Goal: Information Seeking & Learning: Learn about a topic

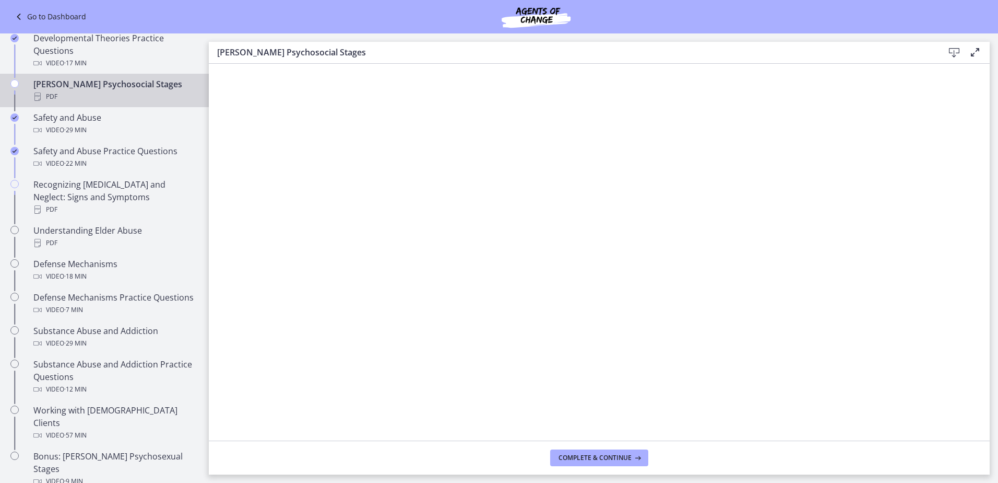
scroll to position [335, 0]
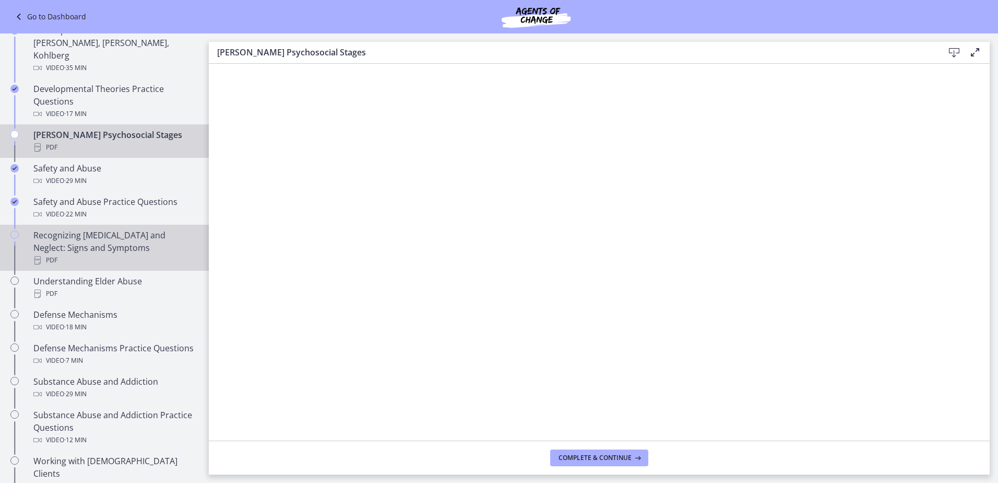
click at [107, 240] on div "Recognizing [MEDICAL_DATA] and Neglect: Signs and Symptoms PDF" at bounding box center [114, 248] width 163 height 38
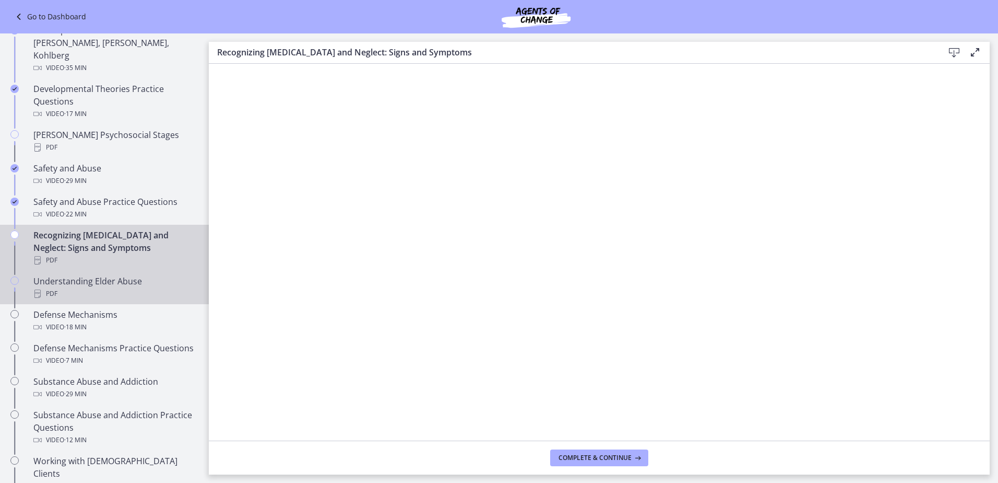
click at [102, 275] on div "Understanding Elder Abuse PDF" at bounding box center [114, 287] width 163 height 25
click at [77, 237] on div "Recognizing [MEDICAL_DATA] and Neglect: Signs and Symptoms PDF" at bounding box center [114, 248] width 163 height 38
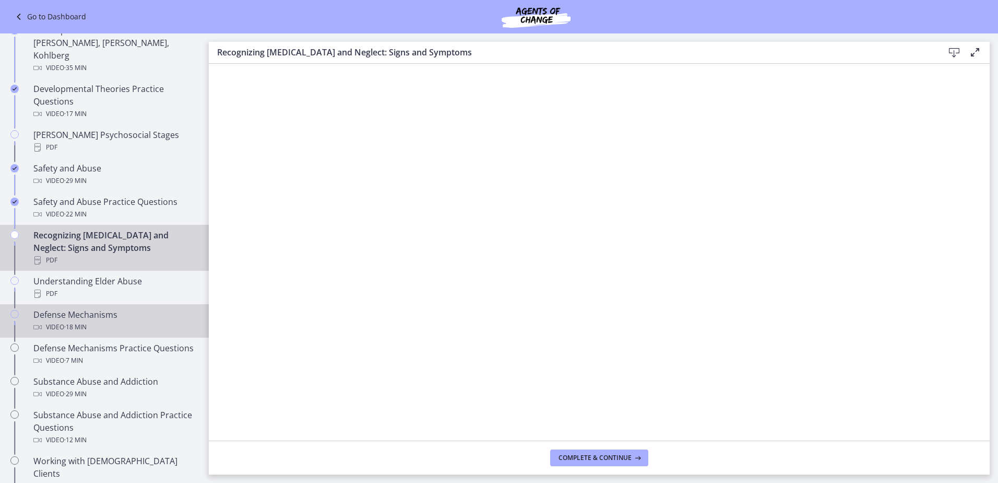
click at [82, 308] on div "Defense Mechanisms Video · 18 min" at bounding box center [114, 320] width 163 height 25
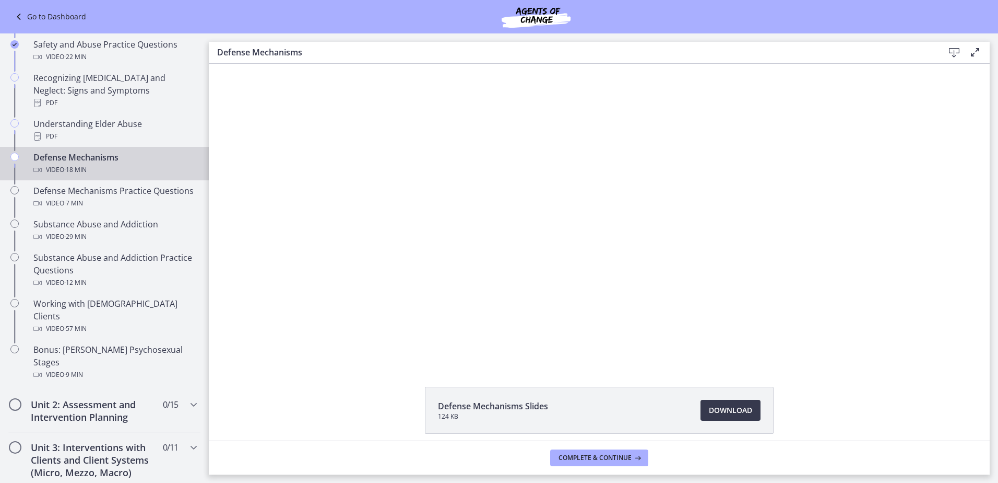
scroll to position [492, 0]
drag, startPoint x: 203, startPoint y: 233, endPoint x: 15, endPoint y: 219, distance: 189.0
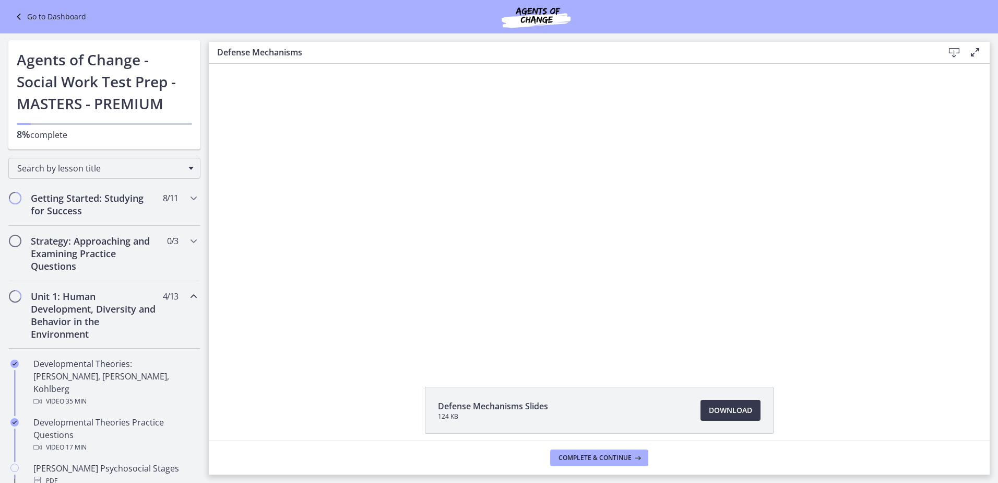
scroll to position [0, 0]
click at [87, 250] on h2 "Strategy: Approaching and Examining Practice Questions" at bounding box center [94, 255] width 127 height 38
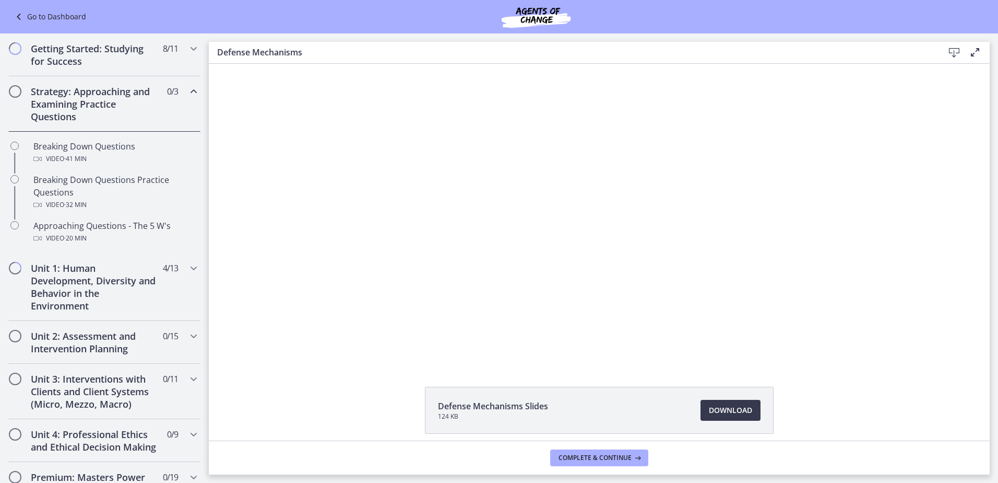
scroll to position [151, 0]
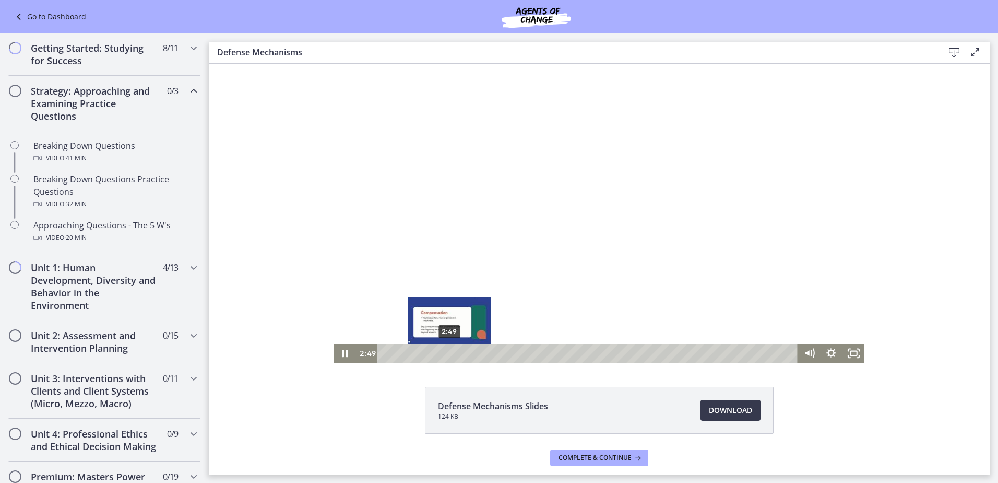
click at [446, 354] on div "Playbar" at bounding box center [449, 353] width 6 height 6
click at [343, 350] on icon "Pause" at bounding box center [345, 353] width 6 height 7
click at [336, 353] on icon "Play Video" at bounding box center [346, 353] width 22 height 19
click at [342, 347] on icon "Pause" at bounding box center [345, 353] width 22 height 19
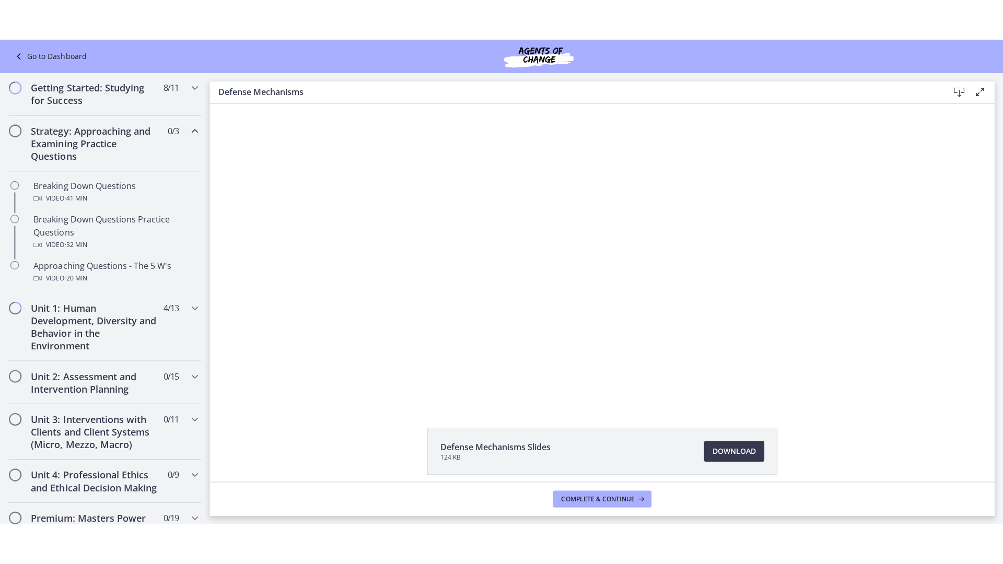
scroll to position [3, 0]
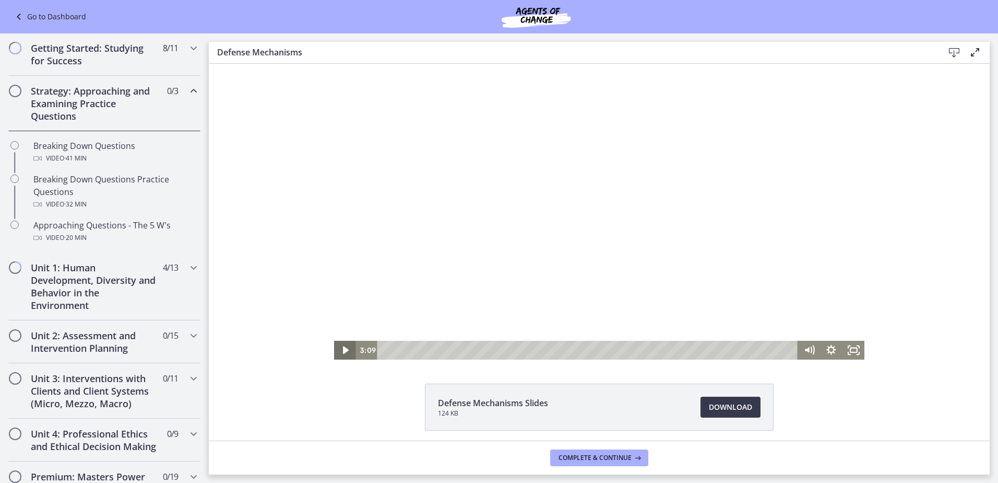
click at [343, 350] on icon "Play Video" at bounding box center [346, 350] width 6 height 8
click at [492, 350] on div "Playbar" at bounding box center [495, 350] width 6 height 6
click at [342, 349] on icon "Pause" at bounding box center [345, 349] width 27 height 22
click at [345, 348] on icon "Play Video" at bounding box center [346, 349] width 22 height 19
click at [346, 349] on icon "Pause" at bounding box center [345, 349] width 27 height 22
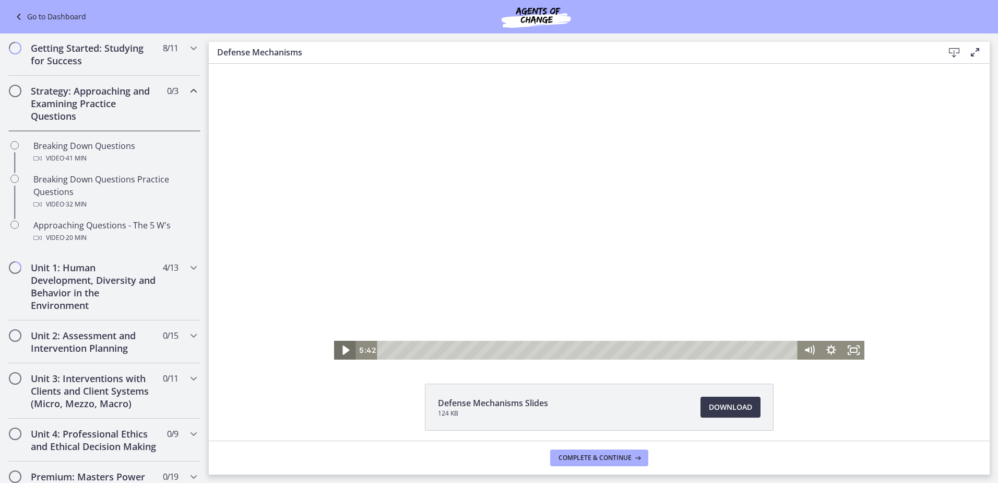
click at [346, 350] on icon "Play Video" at bounding box center [346, 349] width 27 height 22
click at [346, 350] on icon "Pause" at bounding box center [345, 349] width 22 height 19
click at [343, 351] on icon "Play Video" at bounding box center [346, 350] width 6 height 8
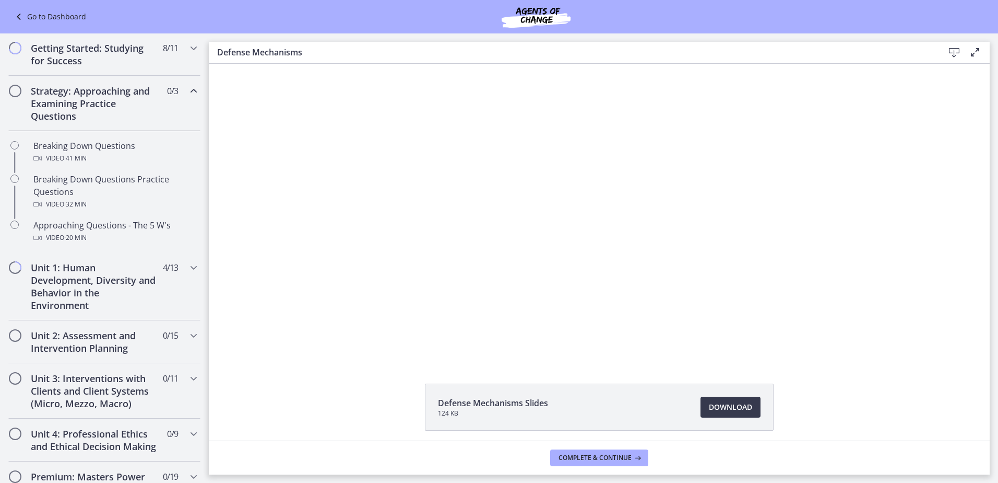
click at [335, 323] on div at bounding box center [599, 210] width 531 height 299
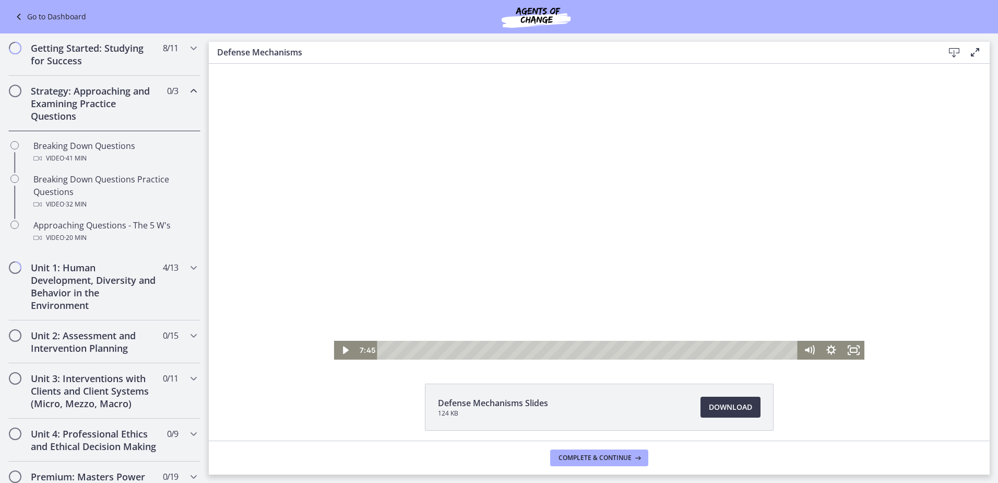
click at [338, 328] on div at bounding box center [599, 210] width 531 height 299
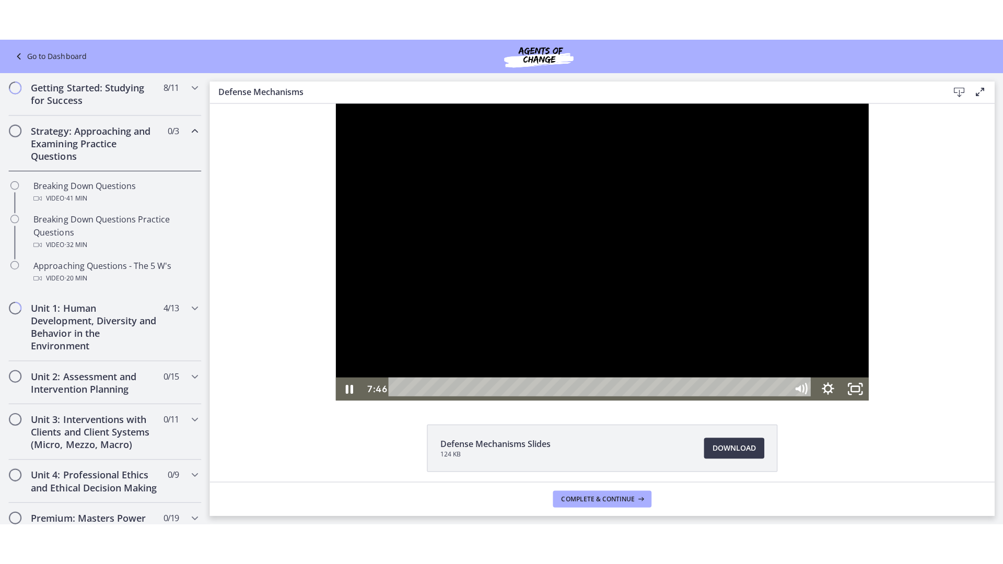
scroll to position [0, 0]
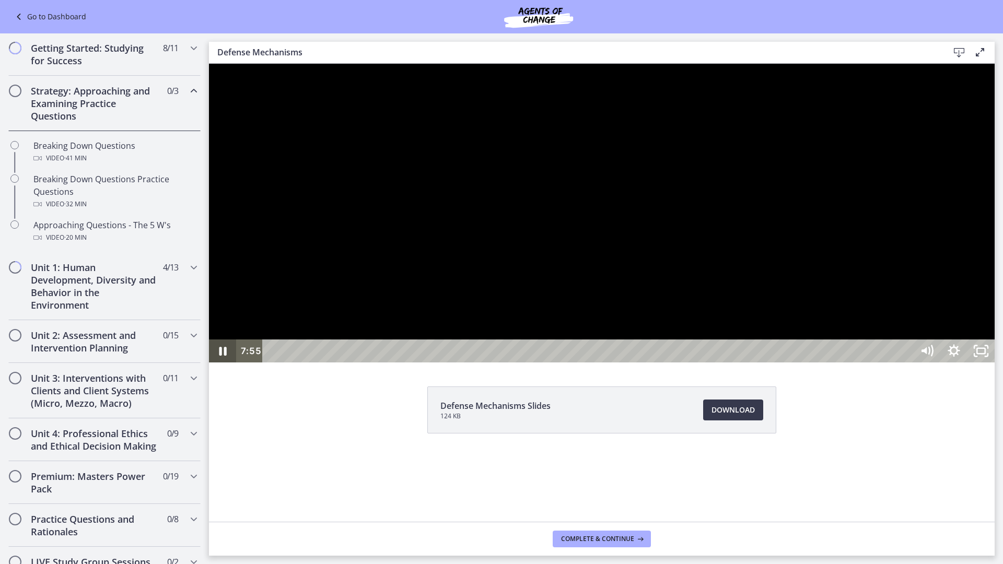
click at [219, 356] on icon "Pause" at bounding box center [222, 351] width 7 height 9
click at [219, 365] on icon "Play Video" at bounding box center [223, 351] width 32 height 28
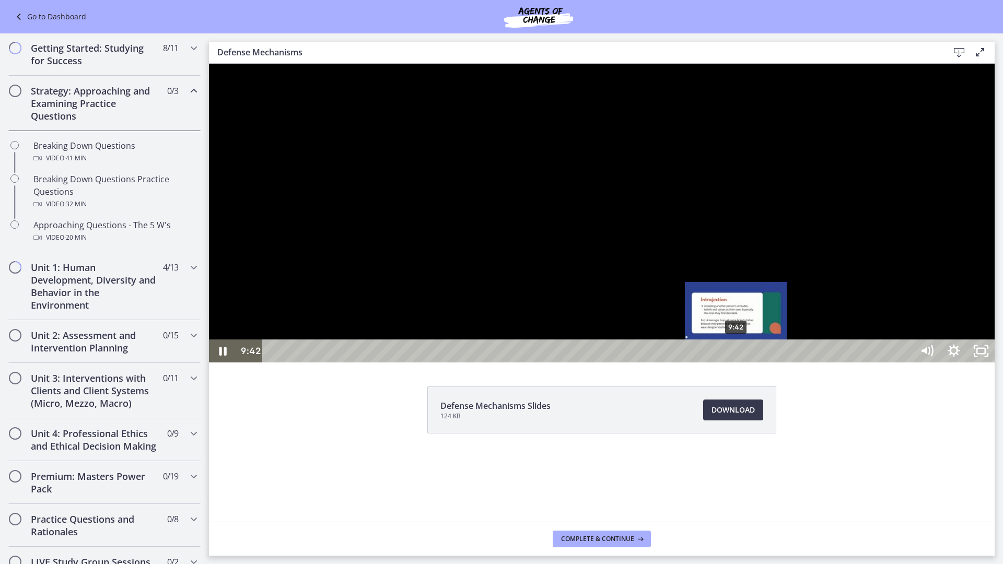
click at [736, 355] on div "Playbar" at bounding box center [736, 351] width 8 height 8
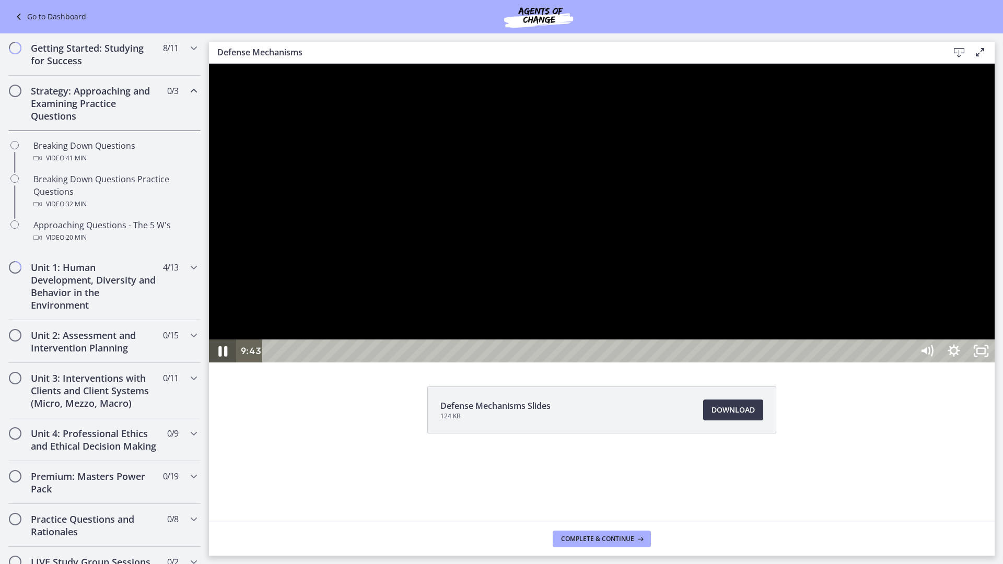
click at [225, 365] on icon "Pause" at bounding box center [222, 351] width 32 height 28
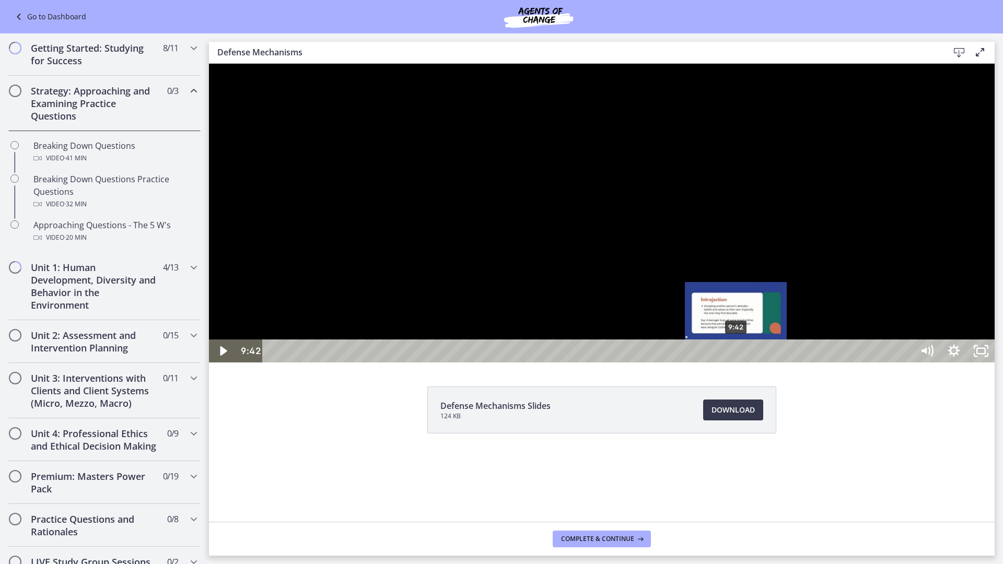
click at [736, 355] on div "Playbar" at bounding box center [736, 351] width 8 height 8
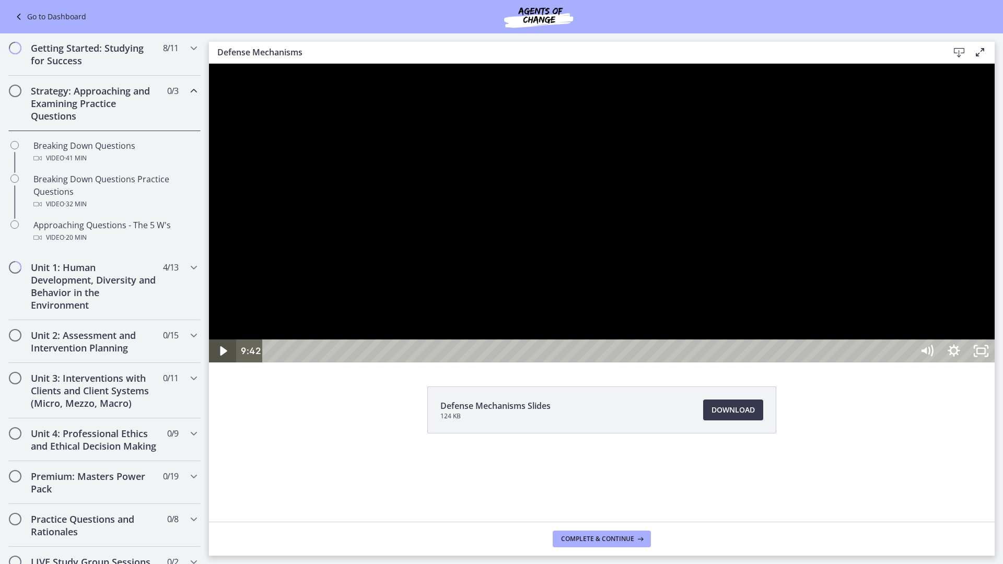
click at [222, 356] on icon "Play Video" at bounding box center [223, 350] width 7 height 9
click at [214, 362] on icon "Pause" at bounding box center [222, 350] width 27 height 23
click at [217, 362] on icon "Play Video" at bounding box center [223, 350] width 27 height 23
click at [217, 365] on icon "Pause" at bounding box center [222, 351] width 32 height 28
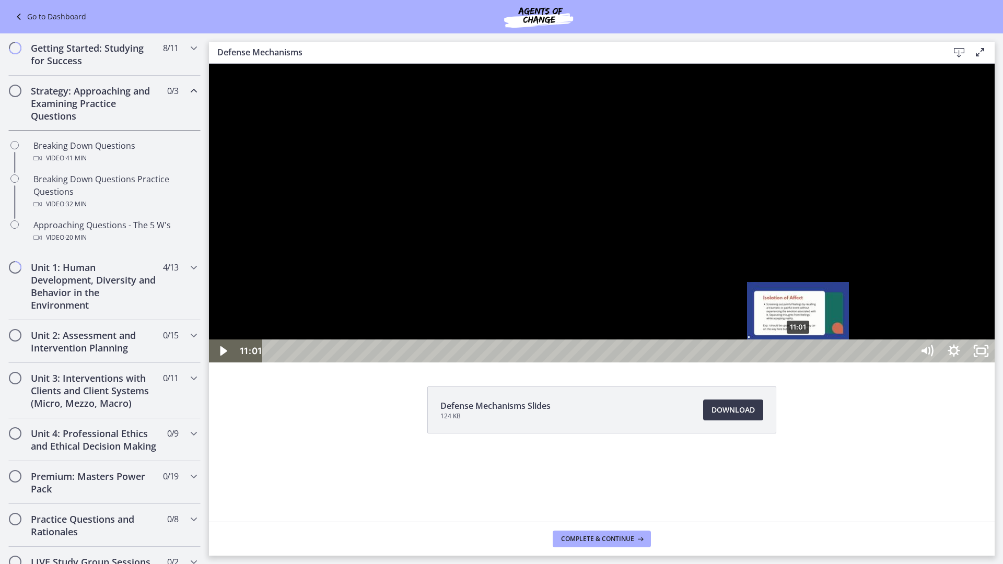
click at [798, 355] on div "Playbar" at bounding box center [798, 351] width 8 height 8
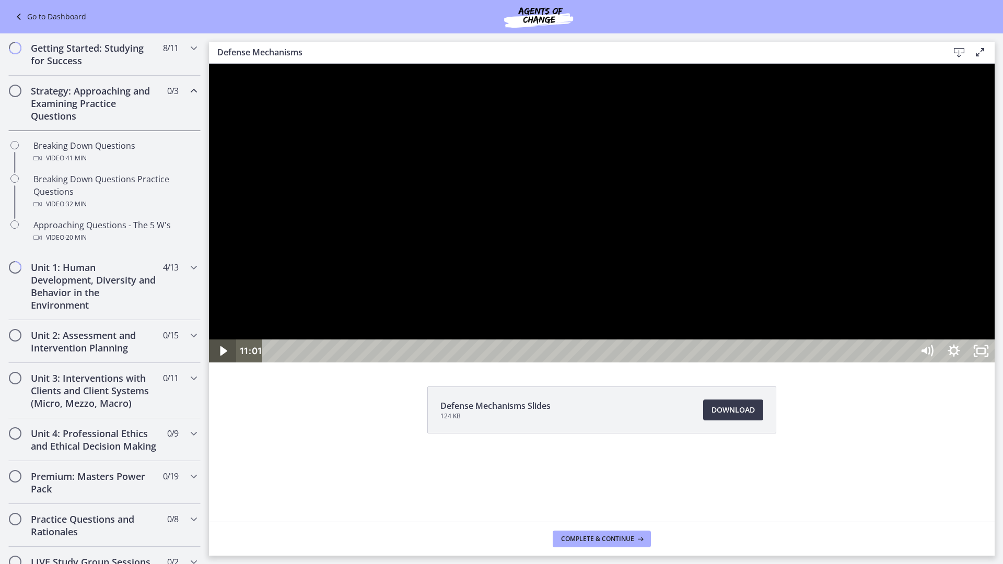
click at [219, 362] on icon "Play Video" at bounding box center [223, 350] width 27 height 23
click at [219, 362] on icon "Pause" at bounding box center [222, 350] width 27 height 23
click at [219, 362] on icon "Play Video" at bounding box center [223, 350] width 27 height 23
click at [223, 365] on icon "Pause" at bounding box center [222, 351] width 32 height 28
click at [225, 356] on icon "Play Video" at bounding box center [223, 350] width 7 height 9
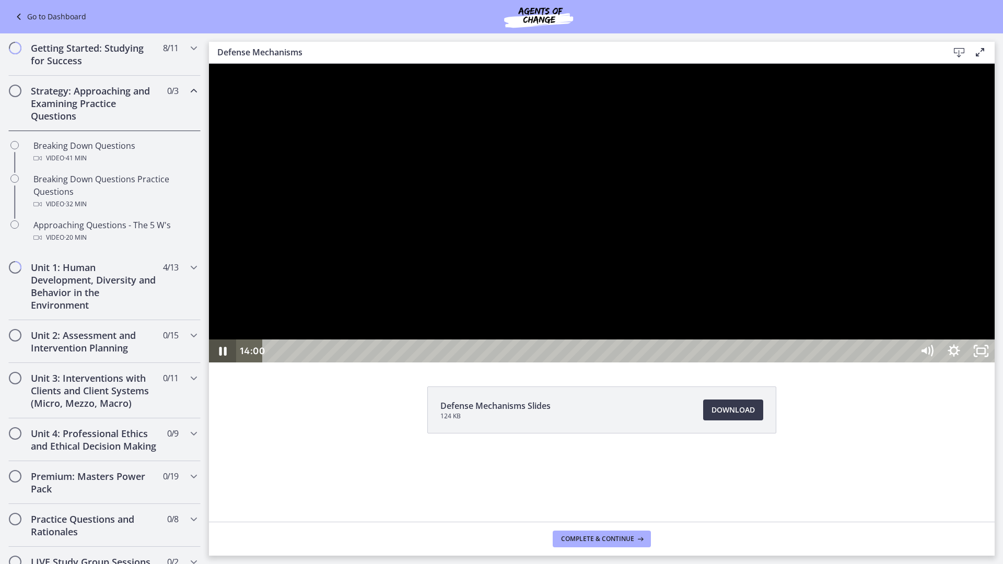
click at [223, 362] on icon "Pause" at bounding box center [222, 350] width 27 height 23
click at [223, 356] on icon "Play Video" at bounding box center [223, 350] width 7 height 9
click at [217, 362] on icon "Pause" at bounding box center [222, 350] width 27 height 23
click at [217, 365] on icon "Play Video" at bounding box center [223, 351] width 32 height 28
click at [223, 362] on icon "Pause" at bounding box center [222, 350] width 27 height 23
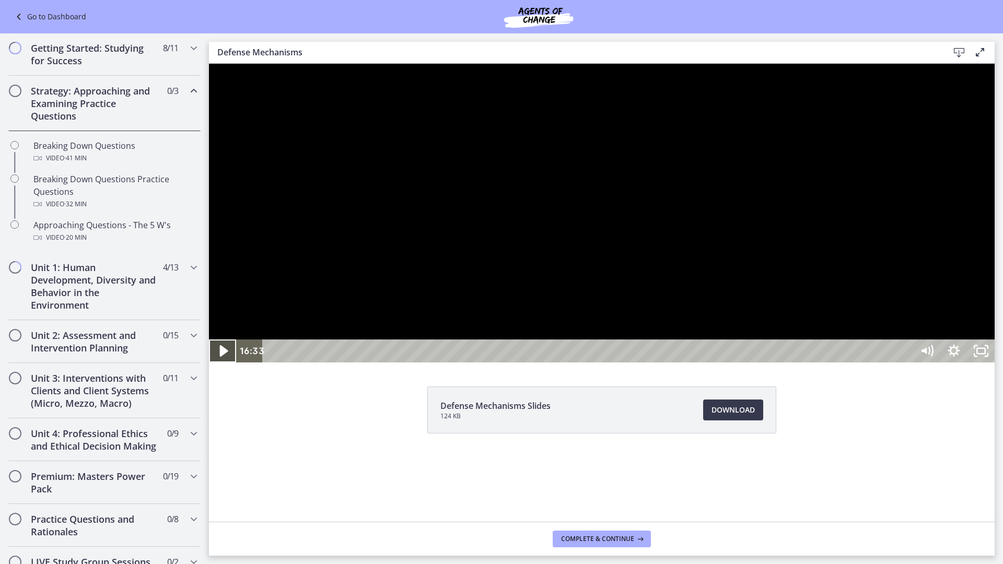
click at [222, 357] on icon "Play Video" at bounding box center [224, 350] width 8 height 11
